Goal: Task Accomplishment & Management: Manage account settings

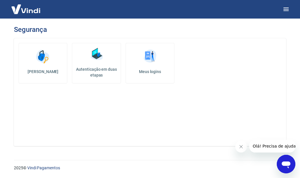
click at [98, 70] on h5 "Autenticação em duas etapas" at bounding box center [97, 73] width 44 height 12
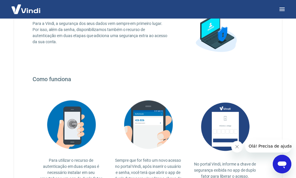
scroll to position [58, 0]
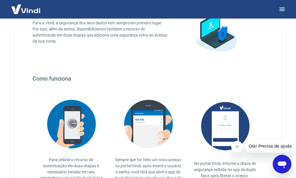
click at [236, 145] on icon "Fechar mensagem da empresa" at bounding box center [236, 147] width 5 height 5
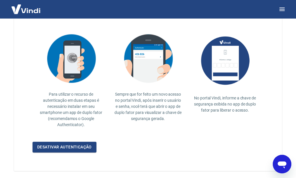
scroll to position [124, 0]
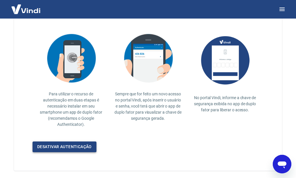
click at [67, 147] on link "Desativar autenticação" at bounding box center [65, 147] width 64 height 11
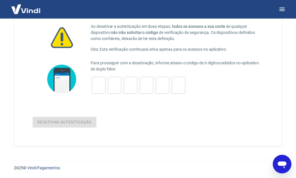
scroll to position [12, 0]
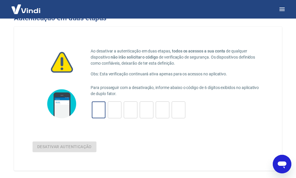
click at [92, 112] on input "tel" at bounding box center [99, 110] width 14 height 12
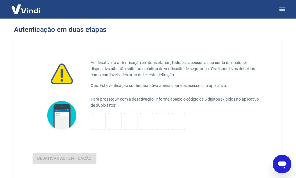
click at [24, 10] on img at bounding box center [26, 9] width 38 height 18
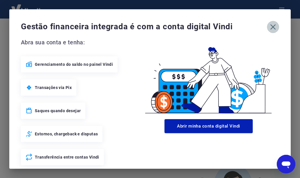
click at [269, 26] on icon "button" at bounding box center [273, 26] width 9 height 9
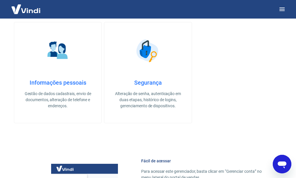
scroll to position [224, 0]
click at [143, 59] on img at bounding box center [147, 50] width 29 height 29
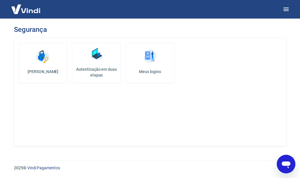
click at [155, 71] on h5 "Meus logins" at bounding box center [150, 72] width 39 height 6
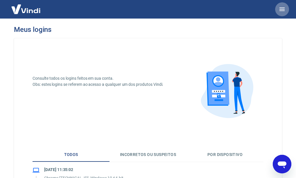
click at [281, 9] on icon "button" at bounding box center [281, 9] width 5 height 3
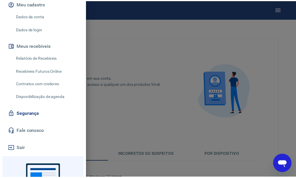
scroll to position [74, 0]
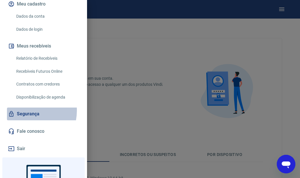
click at [22, 111] on link "Segurança" at bounding box center [43, 114] width 73 height 13
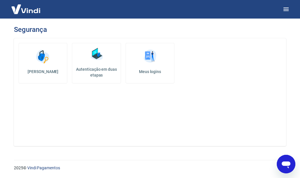
click at [96, 71] on h5 "Autenticação em duas etapas" at bounding box center [97, 73] width 44 height 12
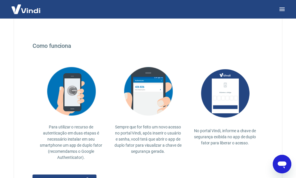
scroll to position [92, 0]
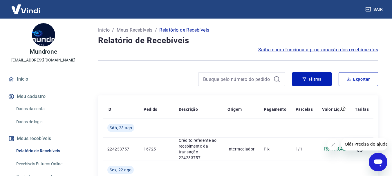
click at [333, 144] on icon "Fechar mensagem da empresa" at bounding box center [333, 145] width 5 height 5
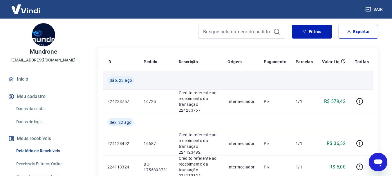
scroll to position [48, 0]
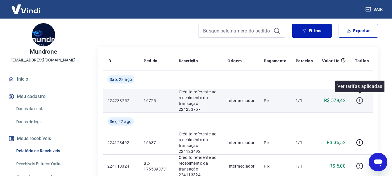
click at [358, 99] on icon "button" at bounding box center [359, 100] width 7 height 7
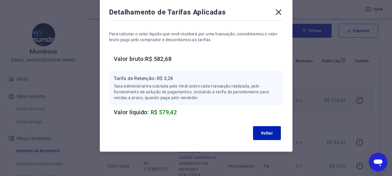
scroll to position [30, 0]
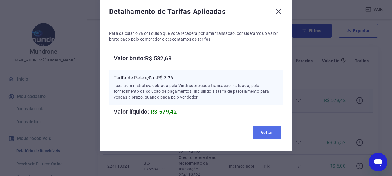
click at [272, 134] on button "Voltar" at bounding box center [267, 133] width 28 height 14
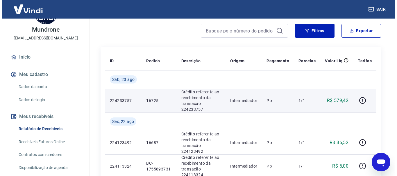
scroll to position [0, 0]
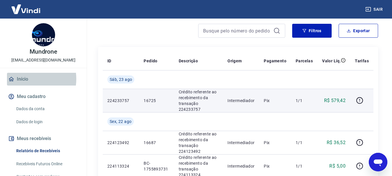
click at [27, 79] on link "Início" at bounding box center [43, 79] width 73 height 13
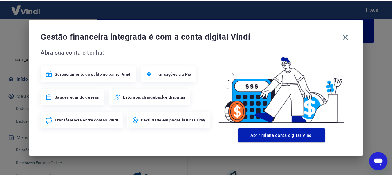
scroll to position [91, 0]
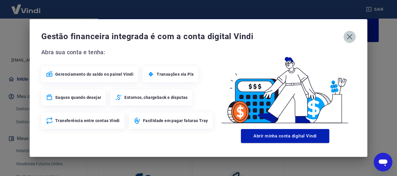
click at [351, 34] on icon "button" at bounding box center [349, 36] width 9 height 9
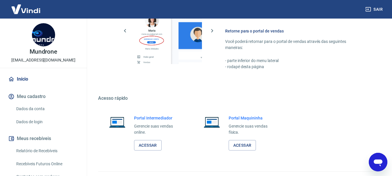
scroll to position [390, 0]
click at [148, 145] on link "Acessar" at bounding box center [148, 145] width 28 height 11
